Goal: Book appointment/travel/reservation

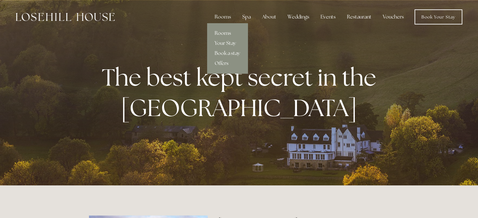
click at [222, 34] on link "Rooms" at bounding box center [227, 33] width 41 height 10
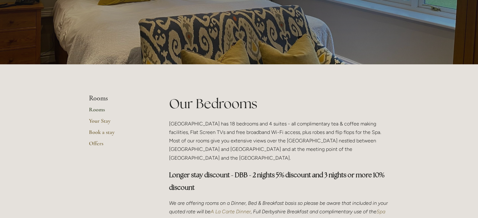
scroll to position [31, 0]
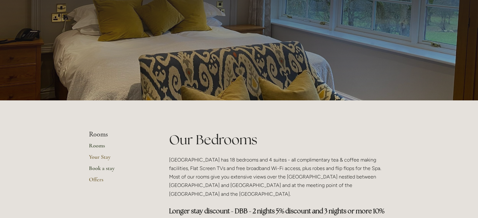
click at [96, 169] on link "Book a stay" at bounding box center [119, 170] width 60 height 11
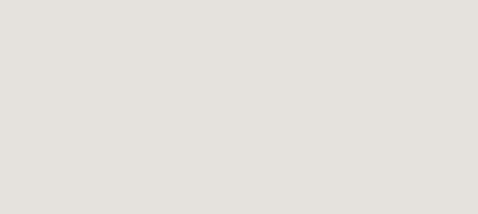
scroll to position [34, 0]
